Goal: Navigation & Orientation: Understand site structure

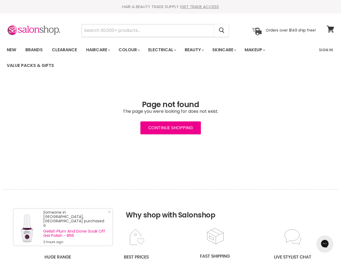
click at [148, 31] on input "Search" at bounding box center [148, 30] width 133 height 12
click at [222, 31] on icon "Search" at bounding box center [221, 31] width 5 height 6
click at [100, 50] on link "Haircare" at bounding box center [97, 49] width 31 height 11
click at [132, 50] on link "Colour" at bounding box center [129, 49] width 29 height 11
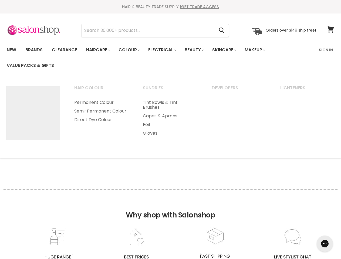
click at [166, 50] on link "Electrical" at bounding box center [161, 49] width 35 height 11
click at [199, 50] on link "Beauty" at bounding box center [194, 49] width 26 height 11
